Goal: Information Seeking & Learning: Learn about a topic

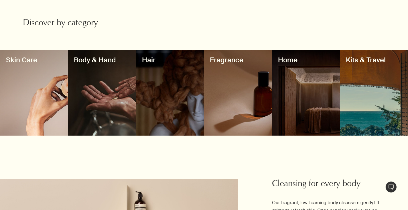
scroll to position [487, 0]
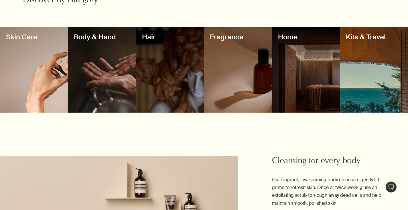
click at [314, 60] on div at bounding box center [307, 70] width 68 height 86
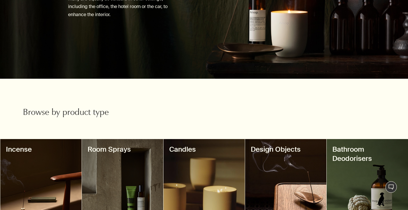
scroll to position [172, 0]
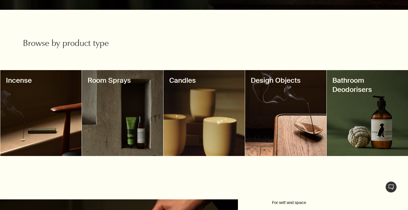
click at [27, 107] on div at bounding box center [40, 113] width 81 height 86
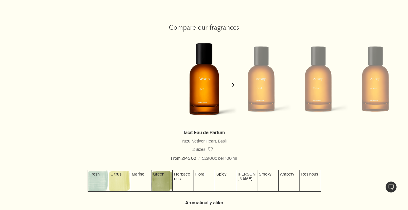
scroll to position [516, 0]
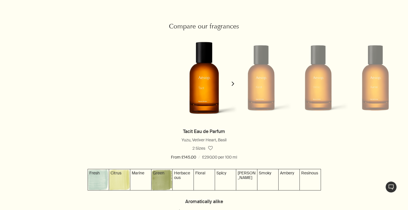
click at [231, 85] on icon "chevron" at bounding box center [233, 83] width 4 height 4
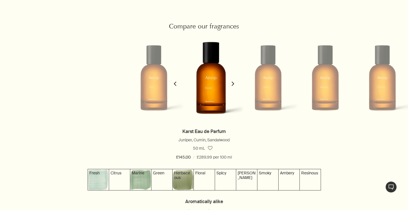
scroll to position [0, 58]
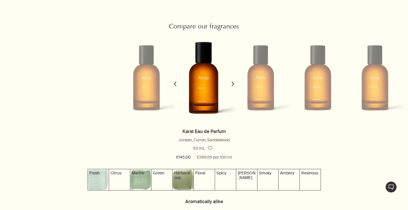
click at [231, 85] on icon "chevron" at bounding box center [233, 83] width 4 height 4
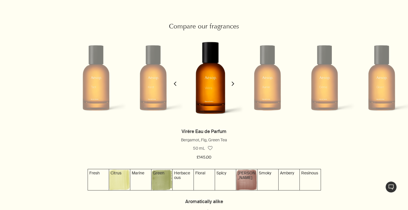
scroll to position [0, 115]
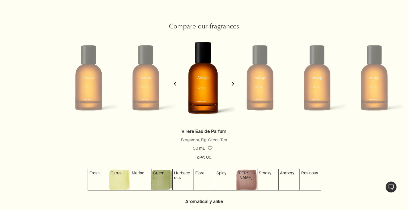
click at [231, 85] on icon "chevron" at bounding box center [233, 83] width 4 height 4
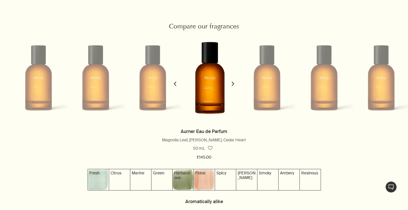
scroll to position [0, 173]
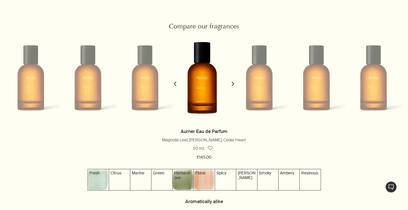
click at [231, 85] on icon "chevron" at bounding box center [233, 83] width 4 height 4
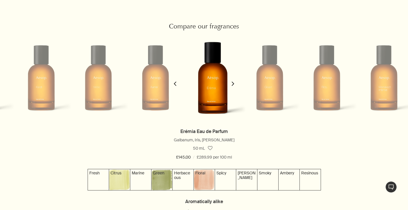
scroll to position [0, 231]
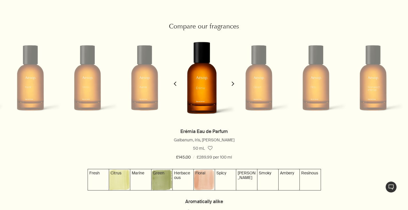
click at [231, 85] on icon "chevron" at bounding box center [233, 83] width 4 height 4
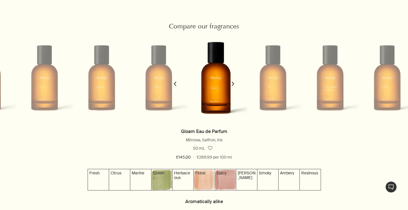
scroll to position [0, 289]
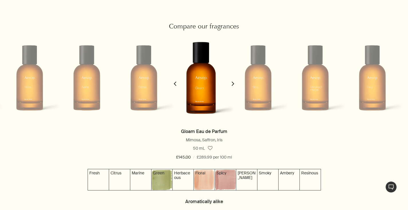
click at [231, 85] on icon "chevron" at bounding box center [233, 83] width 4 height 4
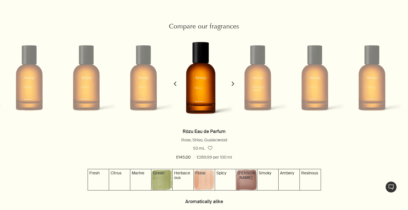
click at [231, 85] on icon "chevron" at bounding box center [233, 83] width 4 height 4
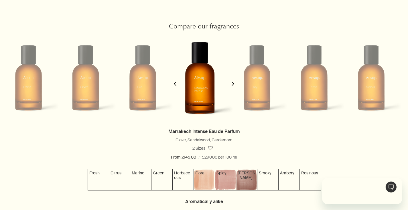
scroll to position [0, 0]
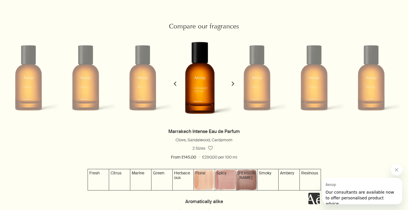
click at [231, 85] on icon "chevron" at bounding box center [233, 83] width 4 height 4
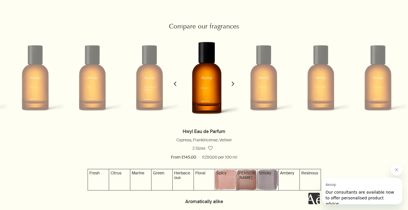
scroll to position [0, 462]
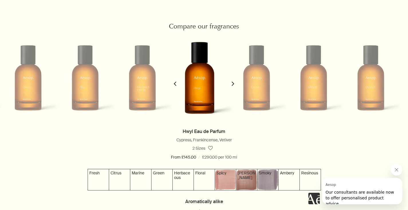
click at [231, 85] on icon "chevron" at bounding box center [233, 83] width 4 height 4
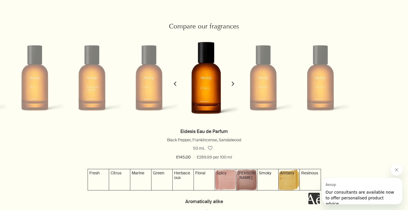
scroll to position [0, 520]
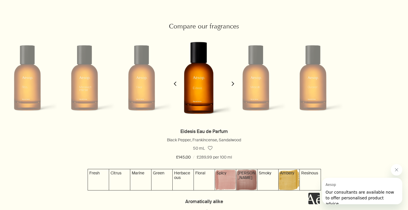
click at [231, 85] on icon "chevron" at bounding box center [233, 83] width 4 height 4
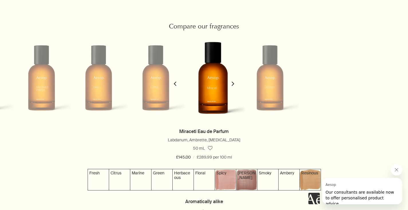
scroll to position [0, 578]
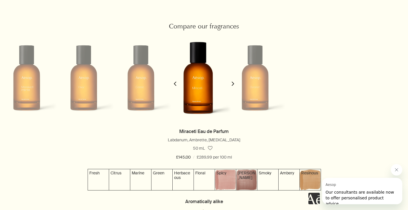
click at [231, 85] on icon "chevron" at bounding box center [233, 83] width 4 height 4
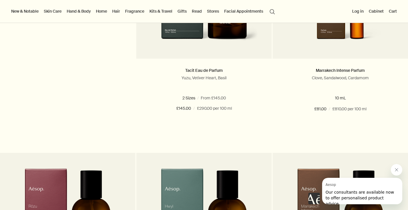
scroll to position [1548, 0]
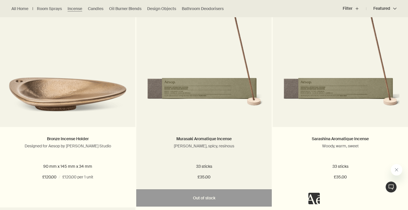
scroll to position [143, 0]
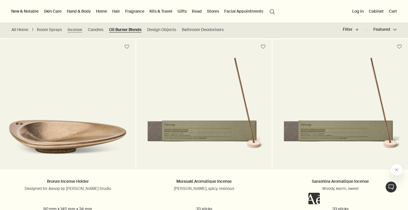
click at [121, 29] on link "Oil Burner Blends" at bounding box center [125, 29] width 32 height 5
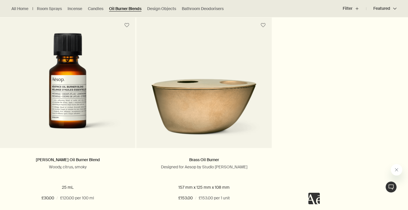
scroll to position [401, 0]
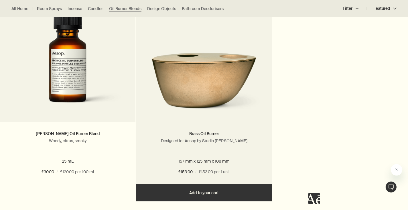
click at [207, 91] on img at bounding box center [204, 77] width 118 height 72
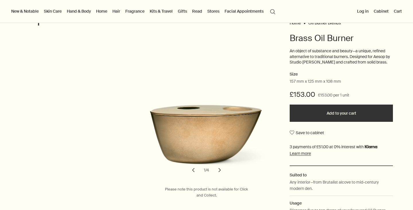
scroll to position [57, 0]
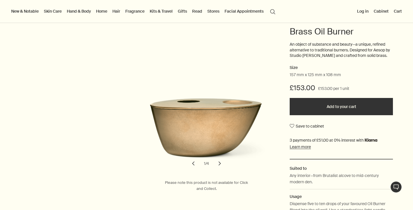
click at [219, 163] on button "chevron" at bounding box center [219, 163] width 13 height 13
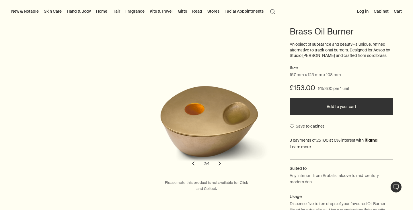
click at [219, 163] on button "chevron" at bounding box center [219, 163] width 13 height 13
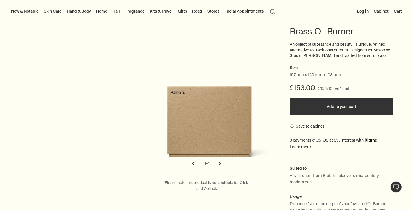
click at [219, 163] on button "chevron" at bounding box center [219, 163] width 13 height 13
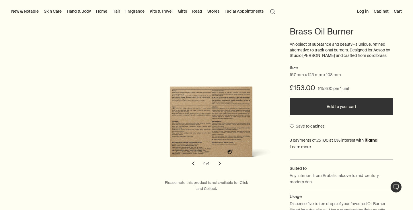
click at [219, 163] on button "chevron" at bounding box center [219, 163] width 13 height 13
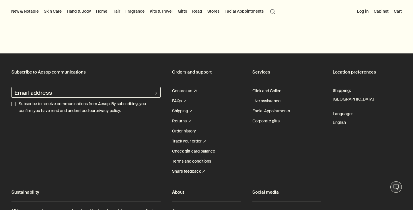
scroll to position [831, 0]
